Goal: Manage account settings

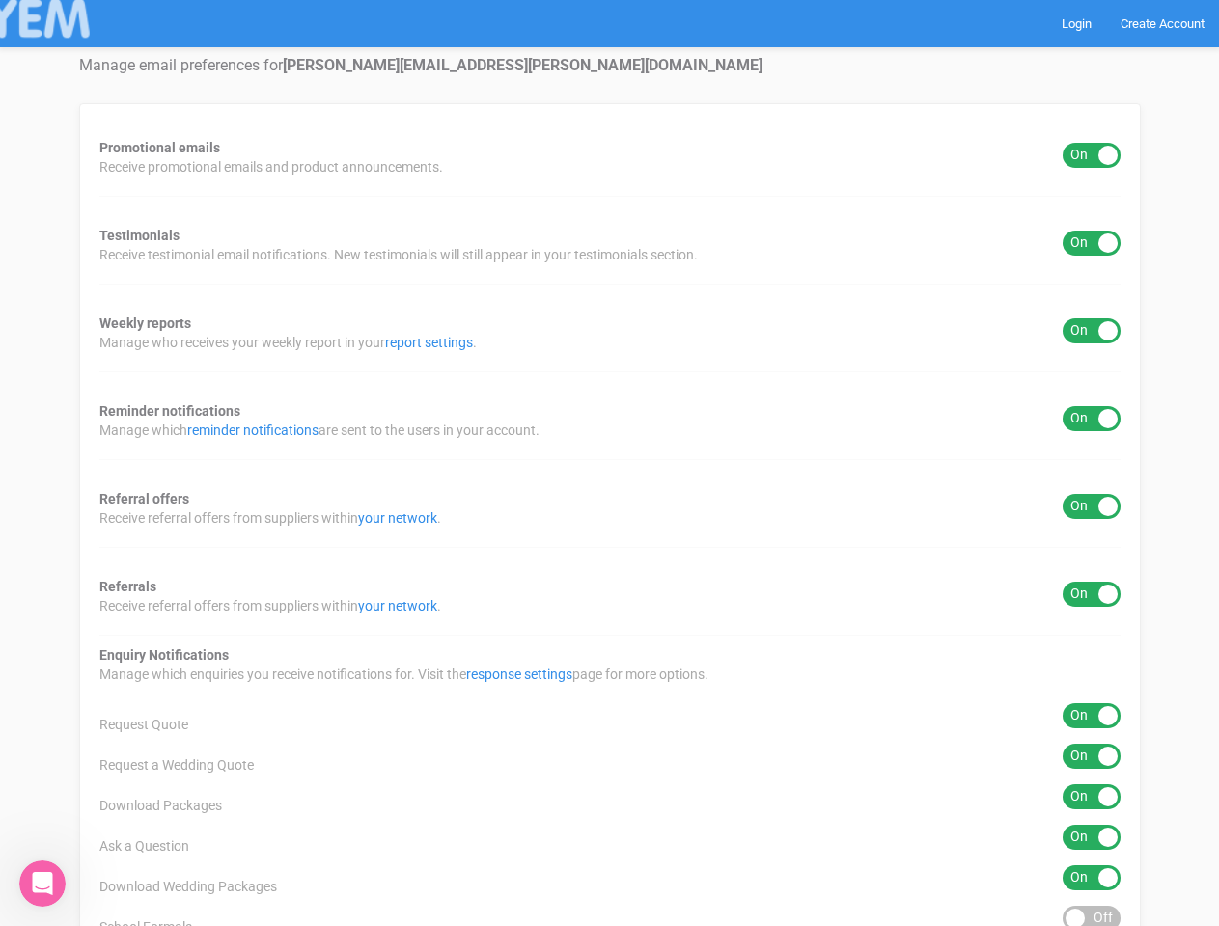
click at [609, 463] on div "Promotional emails ON OFF Receive promotional emails and product announcements.…" at bounding box center [609, 778] width 1061 height 1350
click at [1091, 155] on div "ON OFF" at bounding box center [1091, 155] width 58 height 25
click at [1091, 243] on div "ON OFF" at bounding box center [1091, 243] width 58 height 25
click at [1091, 331] on div "ON OFF" at bounding box center [1091, 330] width 58 height 25
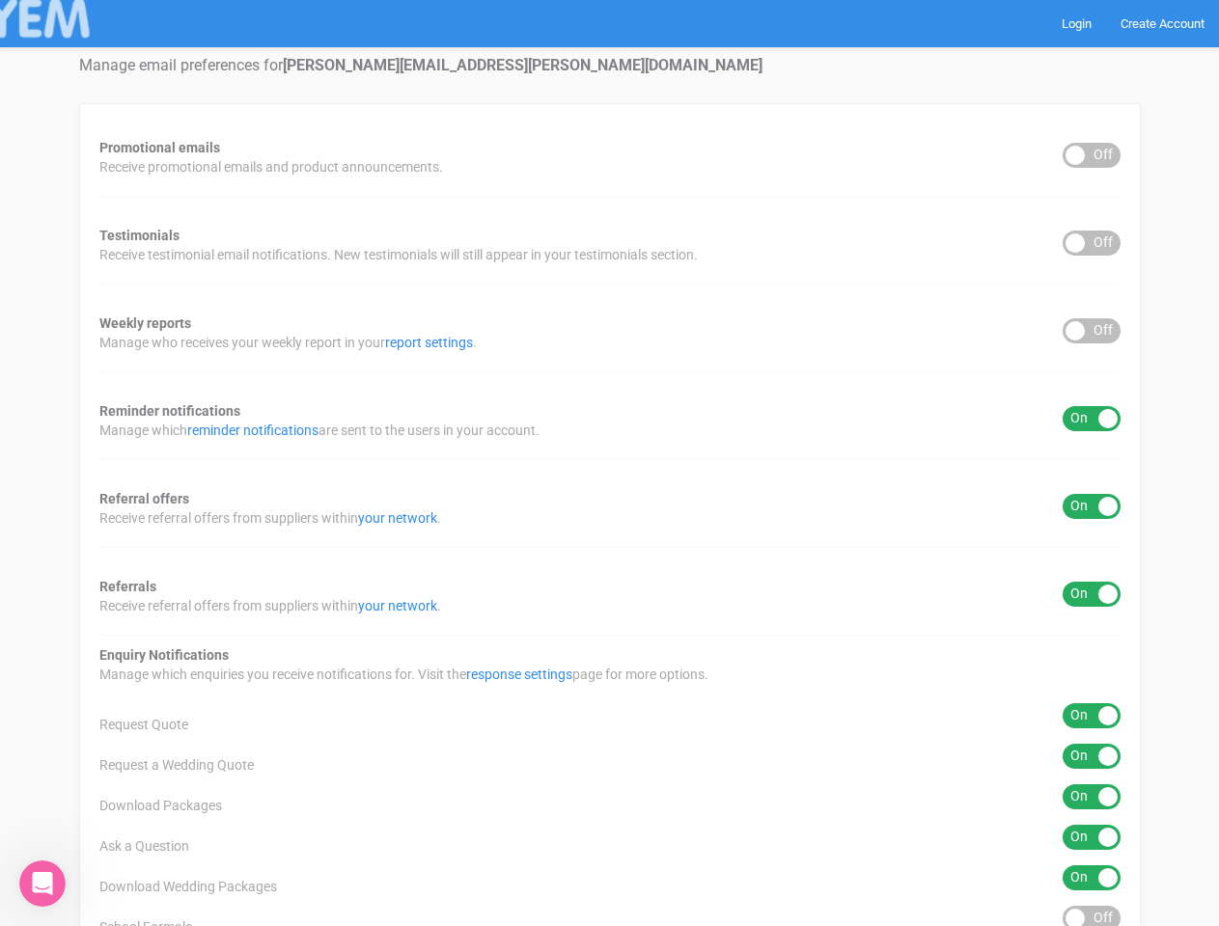
click at [1091, 419] on div "ON OFF" at bounding box center [1091, 418] width 58 height 25
click at [1091, 507] on div "ON OFF" at bounding box center [1091, 506] width 58 height 25
click at [1091, 594] on div "ON OFF" at bounding box center [1091, 594] width 58 height 25
click at [1091, 716] on div "ON OFF" at bounding box center [1091, 715] width 58 height 25
click at [1091, 756] on div "ON OFF" at bounding box center [1091, 756] width 58 height 25
